Goal: Complete application form

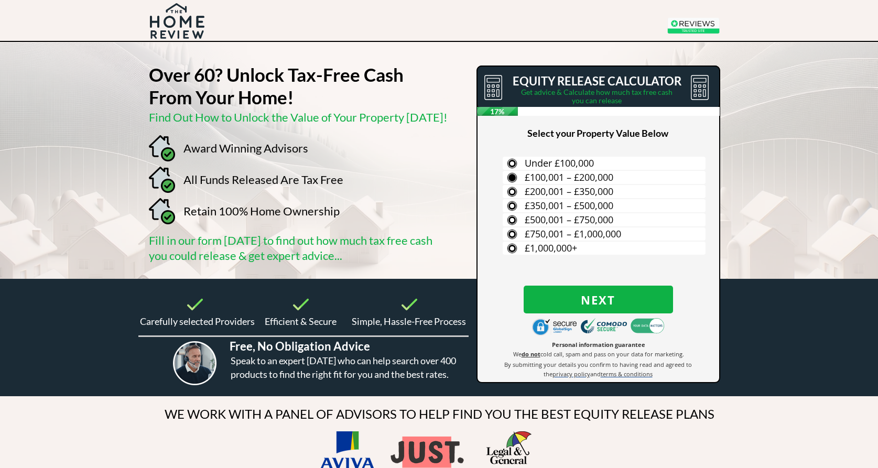
click at [607, 178] on span "£100,001 – £200,000" at bounding box center [569, 177] width 89 height 13
click at [0, 0] on input "£100,001 – £200,000" at bounding box center [0, 0] width 0 height 0
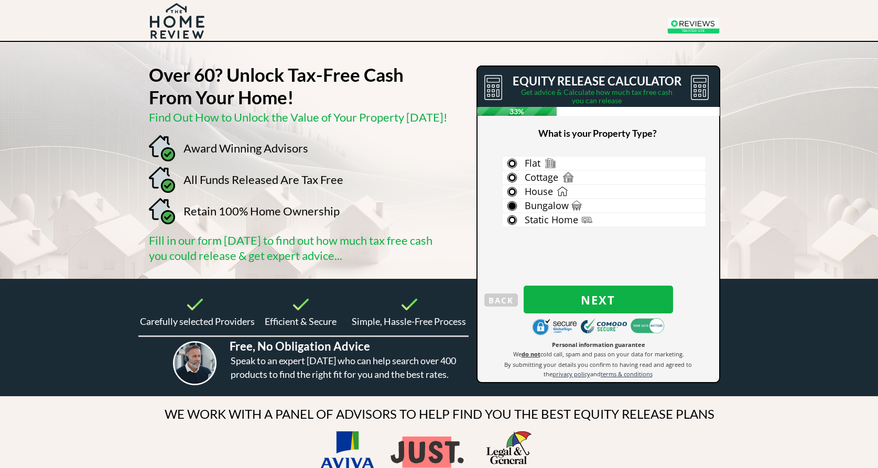
click at [571, 203] on label "Bungalow" at bounding box center [604, 205] width 203 height 13
click at [0, 0] on input "Bungalow" at bounding box center [0, 0] width 0 height 0
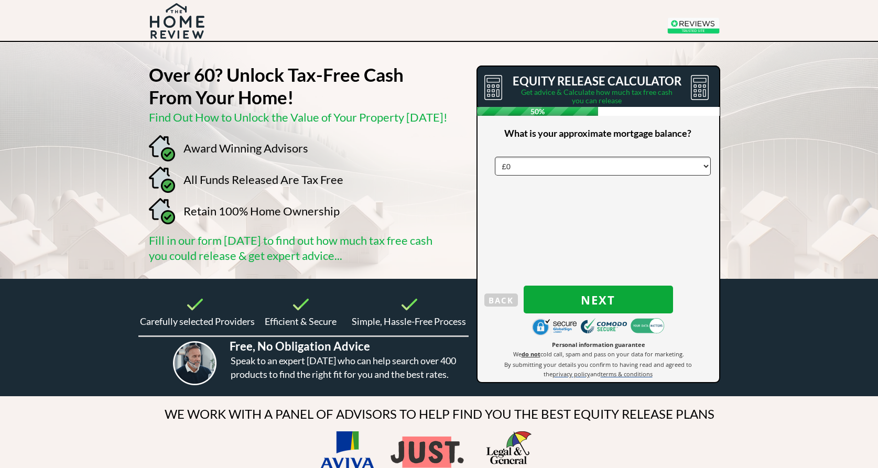
click at [593, 298] on span "Next" at bounding box center [598, 300] width 149 height 14
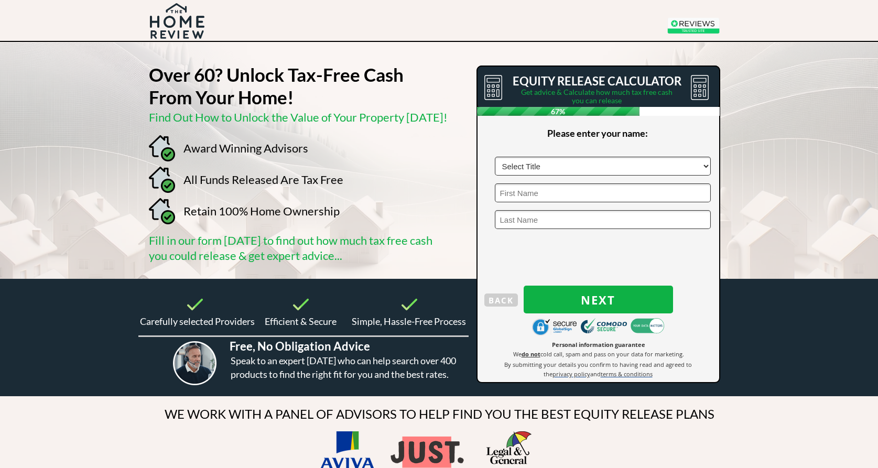
click at [631, 168] on select "Select Title Mr Mrs Ms Miss Dr [PERSON_NAME]" at bounding box center [603, 166] width 216 height 19
select select "Mr"
click at [495, 157] on select "Select Title Mr Mrs Ms Miss Dr [PERSON_NAME]" at bounding box center [603, 166] width 216 height 19
click at [559, 197] on input "text" at bounding box center [603, 193] width 216 height 19
click at [553, 164] on input "text" at bounding box center [603, 166] width 216 height 19
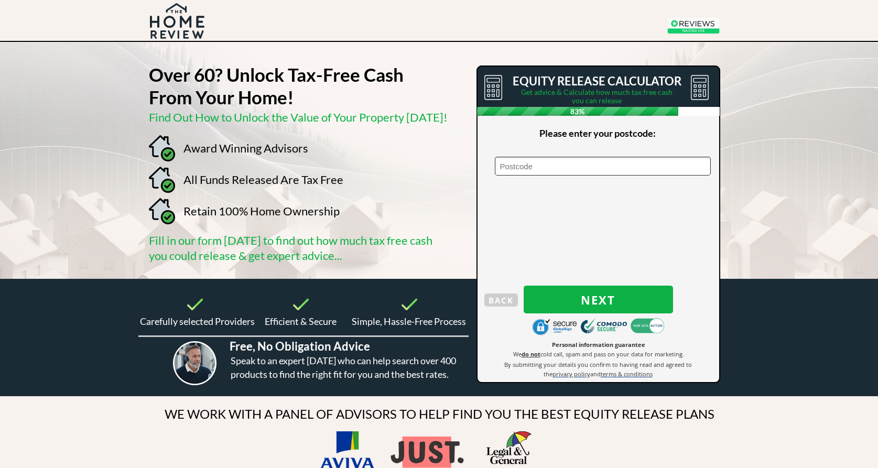
type input "BD6 1DG"
click at [602, 300] on span "Next" at bounding box center [598, 300] width 149 height 14
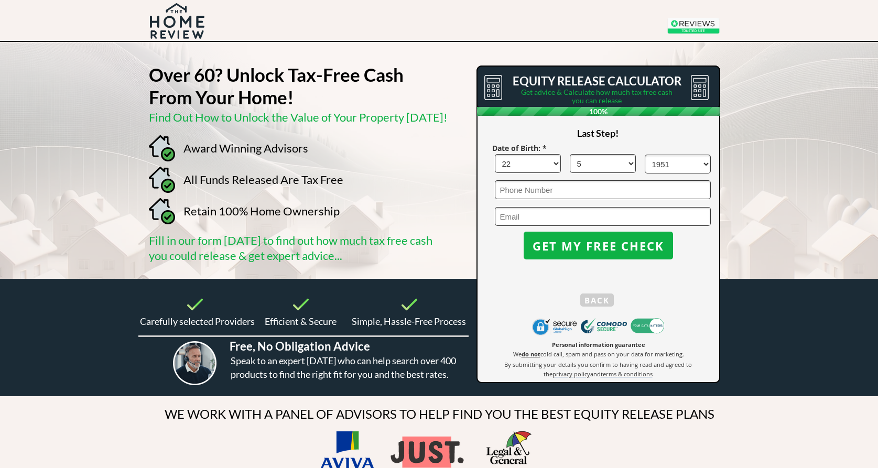
click at [527, 188] on input "tel" at bounding box center [603, 189] width 216 height 19
type input "07737867398"
type input "[PERSON_NAME][EMAIL_ADDRESS][DOMAIN_NAME]"
click at [592, 245] on span "GET MY FREE CHECK" at bounding box center [598, 246] width 149 height 14
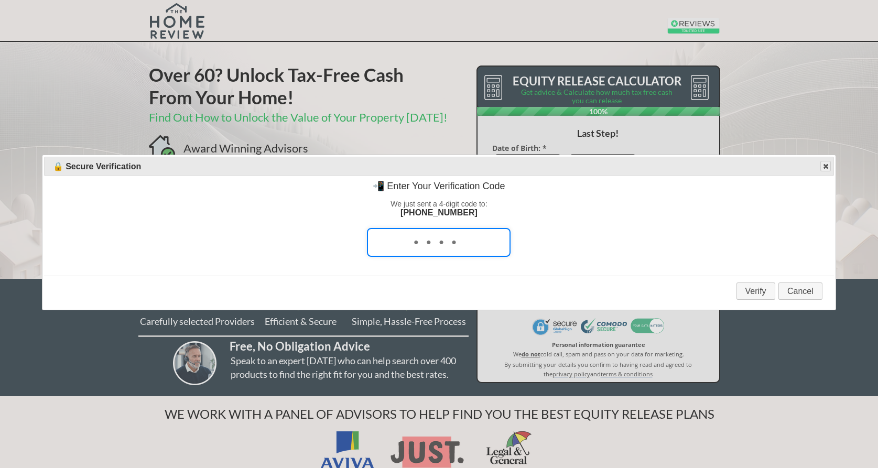
click at [828, 169] on span "button" at bounding box center [826, 166] width 8 height 8
